Goal: Information Seeking & Learning: Learn about a topic

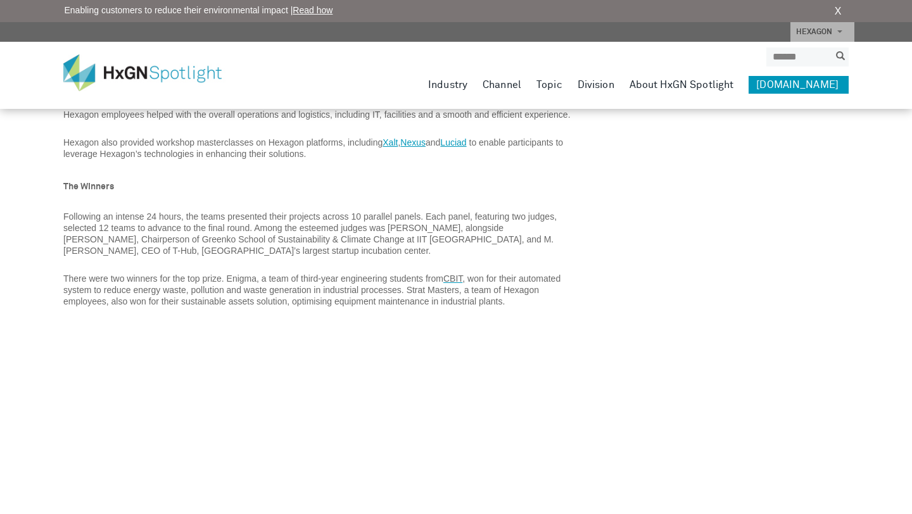
scroll to position [1435, 0]
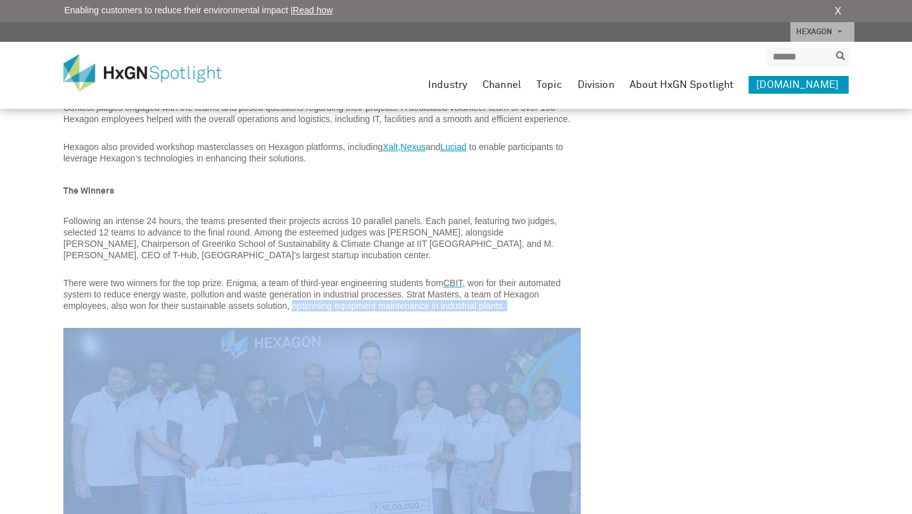
drag, startPoint x: 292, startPoint y: 304, endPoint x: 330, endPoint y: 321, distance: 41.7
click at [330, 321] on div "Over 1,600 teams, comprising university students, startups, corporate engineers…" at bounding box center [322, 68] width 518 height 1752
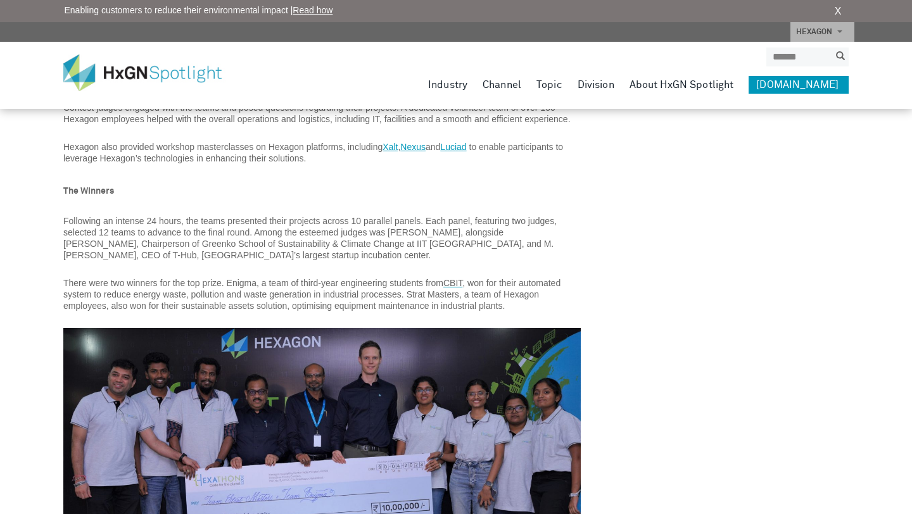
click at [329, 255] on p "Following an intense 24 hours, the teams presented their projects across 10 par…" at bounding box center [322, 238] width 518 height 46
drag, startPoint x: 519, startPoint y: 281, endPoint x: 523, endPoint y: 289, distance: 9.4
click at [523, 289] on p "There were two winners for the top prize. Enigma, a team of third-year engineer…" at bounding box center [322, 295] width 518 height 34
click at [457, 251] on p "Following an intense 24 hours, the teams presented their projects across 10 par…" at bounding box center [322, 238] width 518 height 46
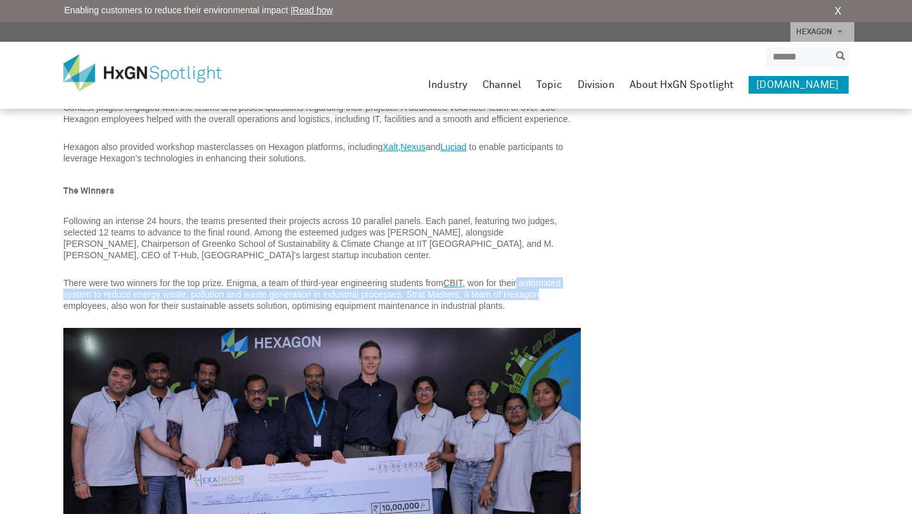
drag, startPoint x: 518, startPoint y: 281, endPoint x: 552, endPoint y: 291, distance: 34.9
click at [552, 291] on p "There were two winners for the top prize. Enigma, a team of third-year engineer…" at bounding box center [322, 295] width 518 height 34
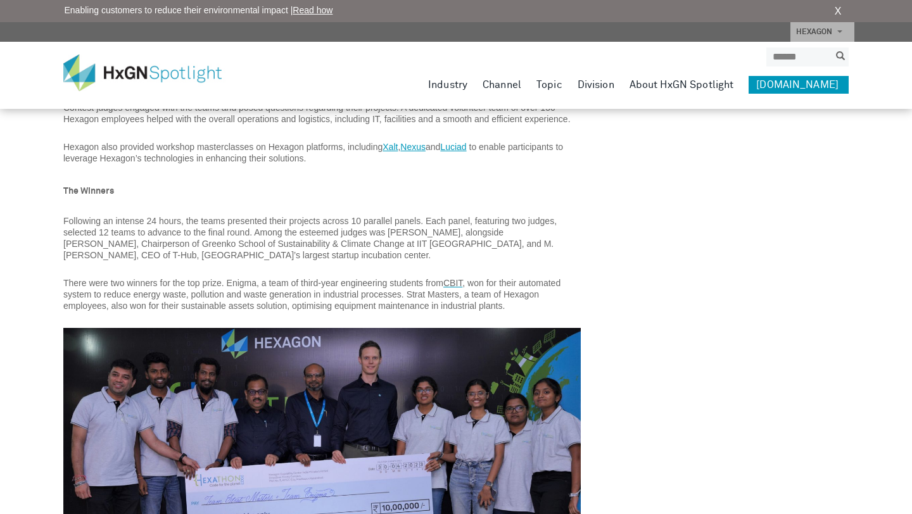
click at [517, 328] on div "Over 1,600 teams, comprising university students, startups, corporate engineers…" at bounding box center [322, 68] width 518 height 1752
drag, startPoint x: 399, startPoint y: 295, endPoint x: 356, endPoint y: 291, distance: 42.6
click at [356, 291] on span ", won for their automated system to reduce energy waste, pollution and waste ge…" at bounding box center [311, 294] width 497 height 33
click at [524, 279] on span ", won for their automated system to reduce energy waste, pollution and waste ge…" at bounding box center [311, 294] width 497 height 33
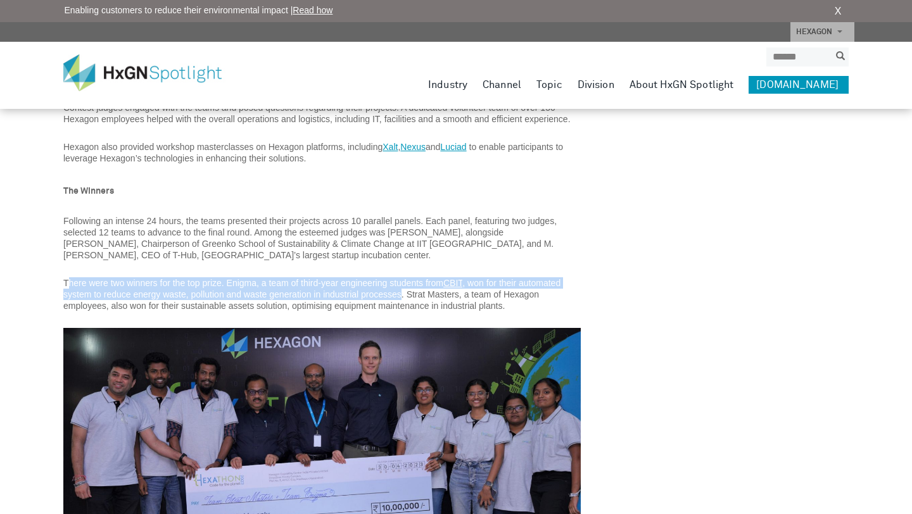
drag, startPoint x: 400, startPoint y: 295, endPoint x: 71, endPoint y: 288, distance: 328.9
click at [71, 288] on p "There were two winners for the top prize. Enigma, a team of third-year engineer…" at bounding box center [322, 295] width 518 height 34
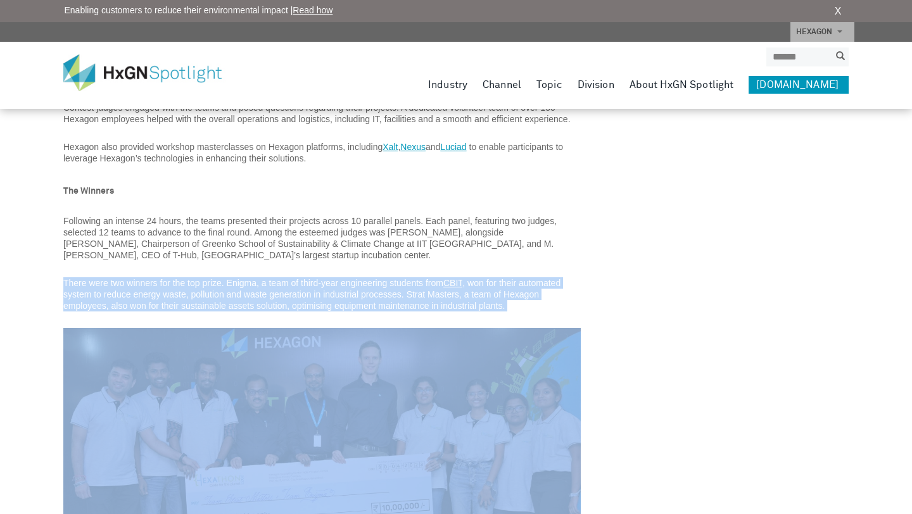
drag, startPoint x: 64, startPoint y: 279, endPoint x: 151, endPoint y: 331, distance: 101.2
click at [151, 331] on div "Over 1,600 teams, comprising university students, startups, corporate engineers…" at bounding box center [322, 68] width 518 height 1752
copy div "There were two winners for the top prize. Enigma, a team of third-year engineer…"
